Goal: Task Accomplishment & Management: Use online tool/utility

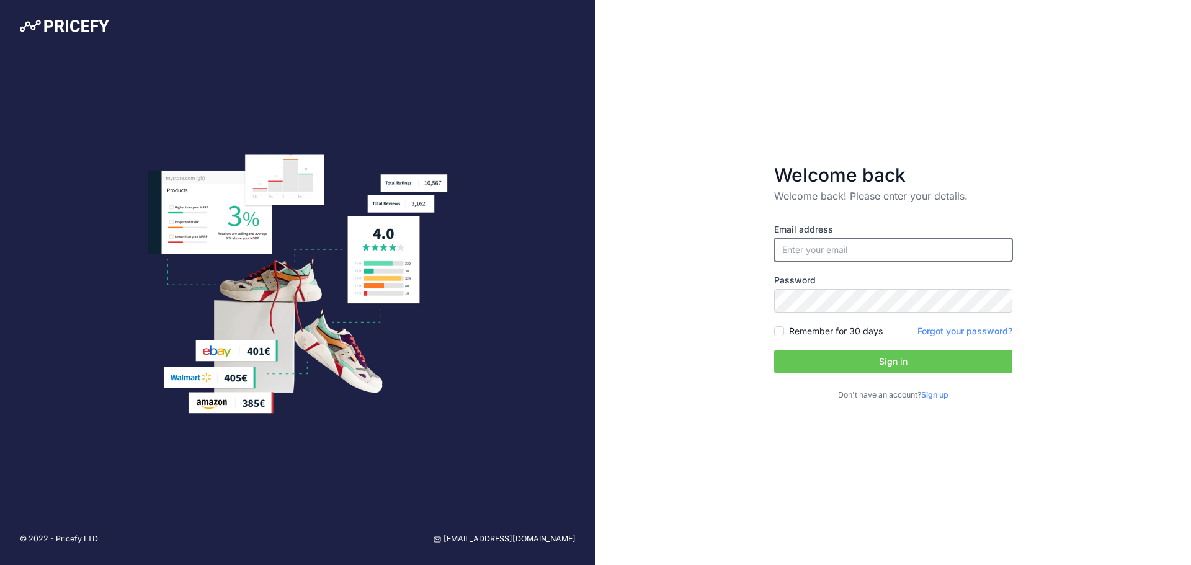
type input "[EMAIL_ADDRESS][DOMAIN_NAME]"
click at [858, 352] on button "Sign in" at bounding box center [893, 362] width 238 height 24
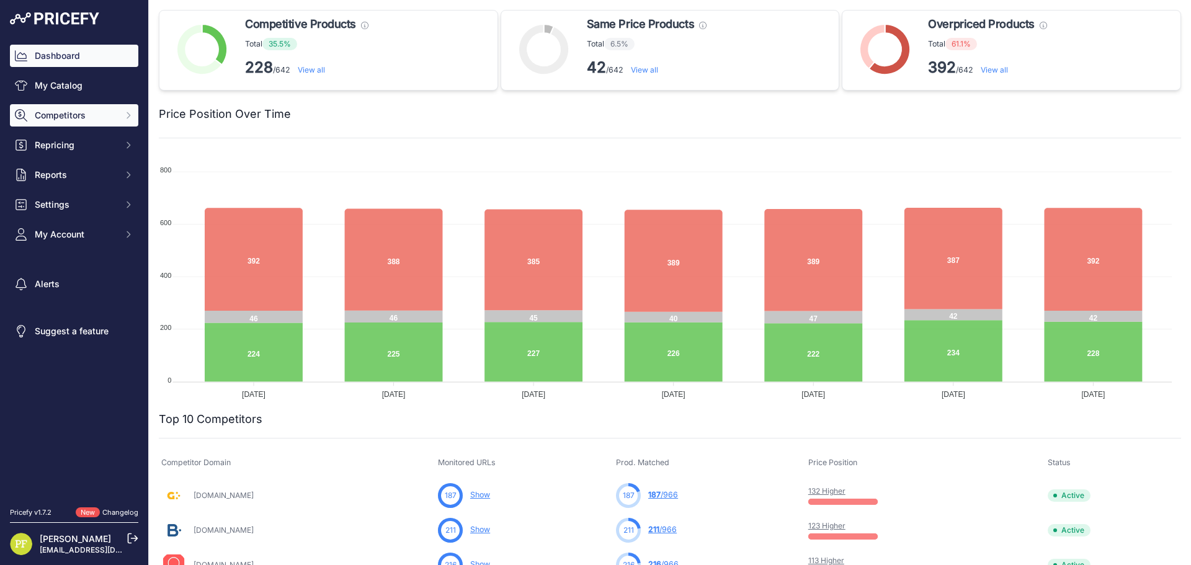
click at [75, 114] on span "Competitors" at bounding box center [75, 115] width 81 height 12
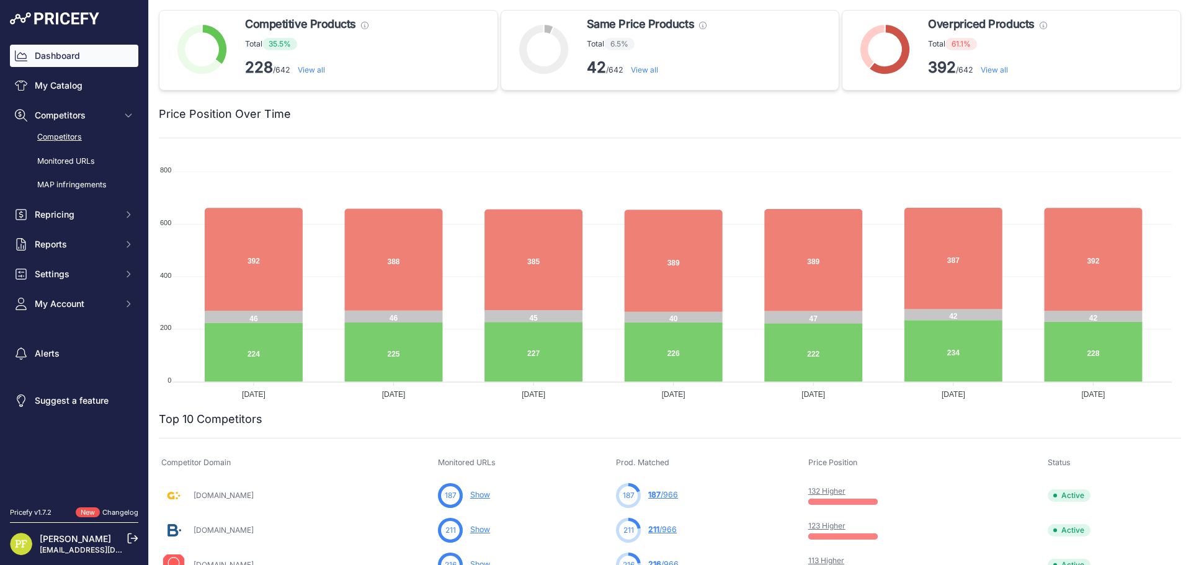
click at [78, 142] on link "Competitors" at bounding box center [74, 138] width 128 height 22
